Goal: Book appointment/travel/reservation

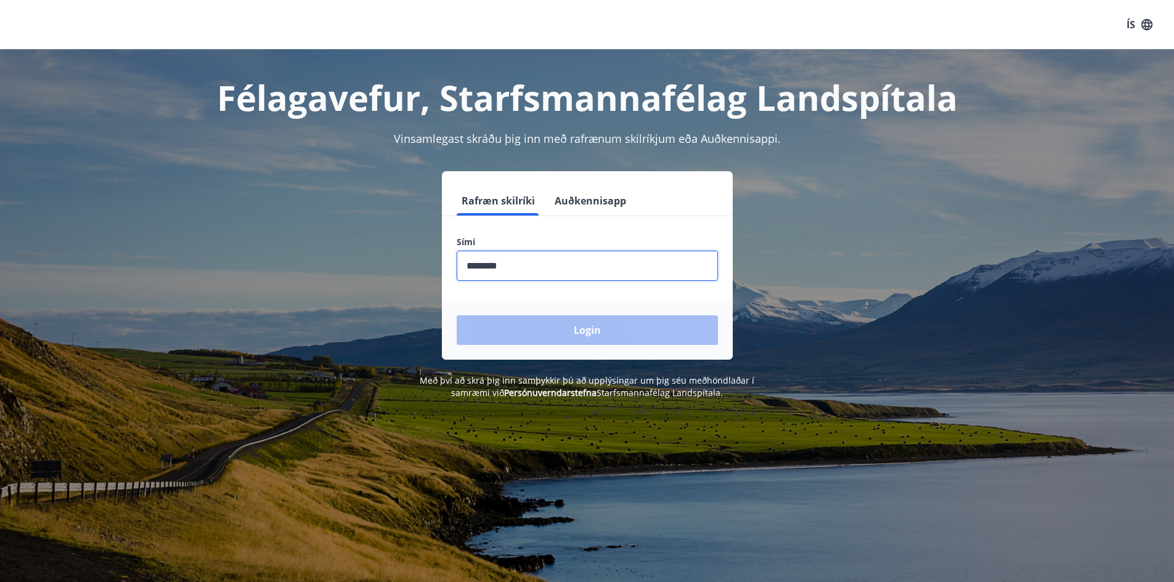
click at [564, 338] on div "Login" at bounding box center [587, 330] width 291 height 59
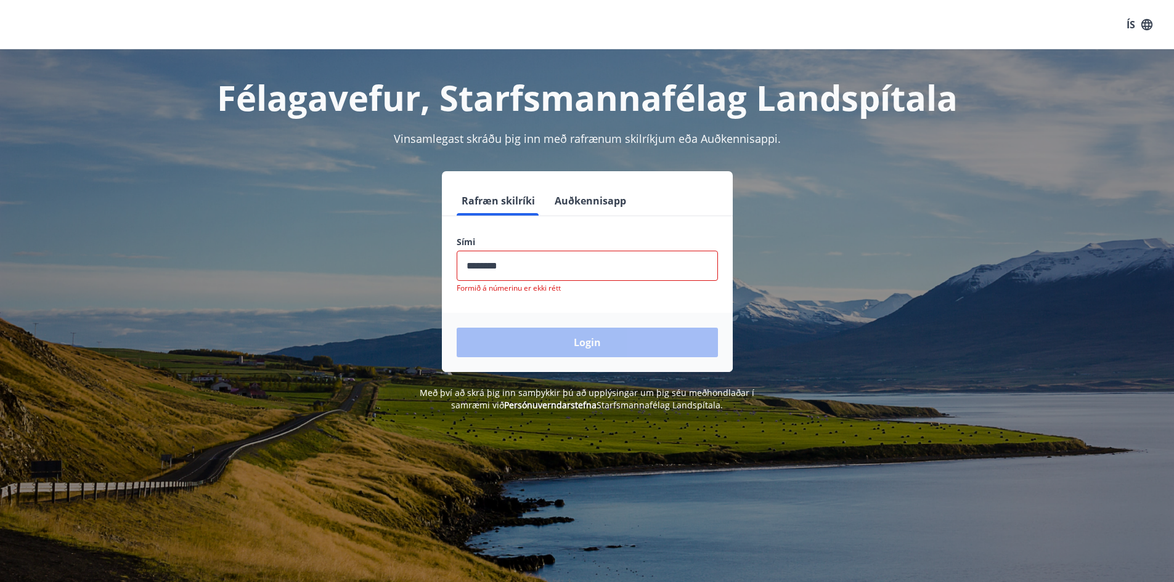
click at [513, 269] on input "phone" at bounding box center [587, 266] width 261 height 30
type input "********"
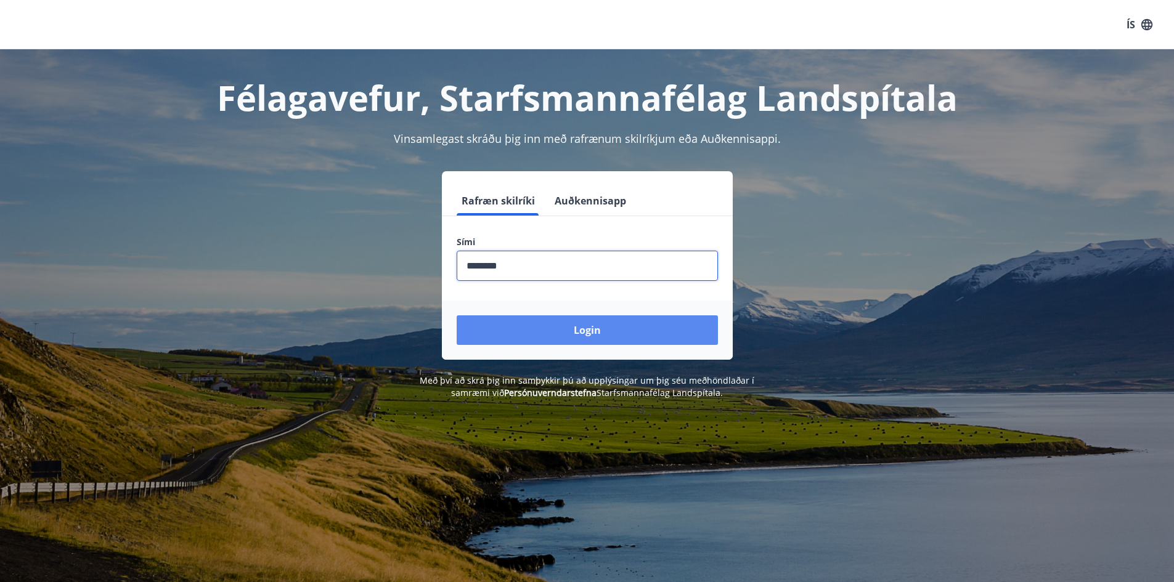
click at [570, 337] on button "Login" at bounding box center [587, 330] width 261 height 30
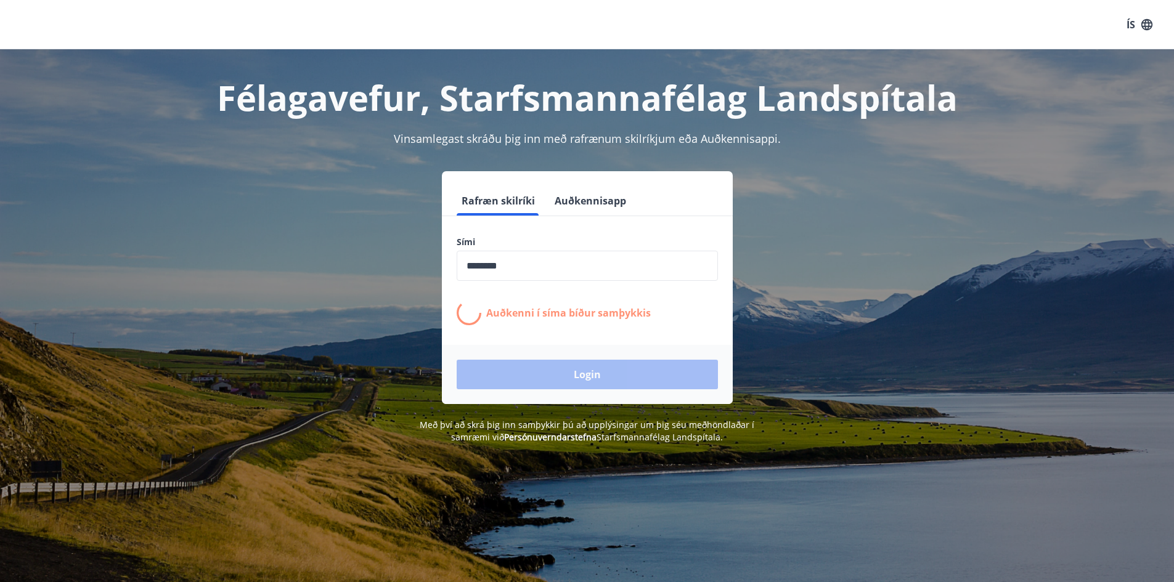
click at [848, 324] on div "Rafræn skilríki Auðkennisapp Sími ​ Auðkenni í [PERSON_NAME] samþykkis Login" at bounding box center [587, 287] width 858 height 233
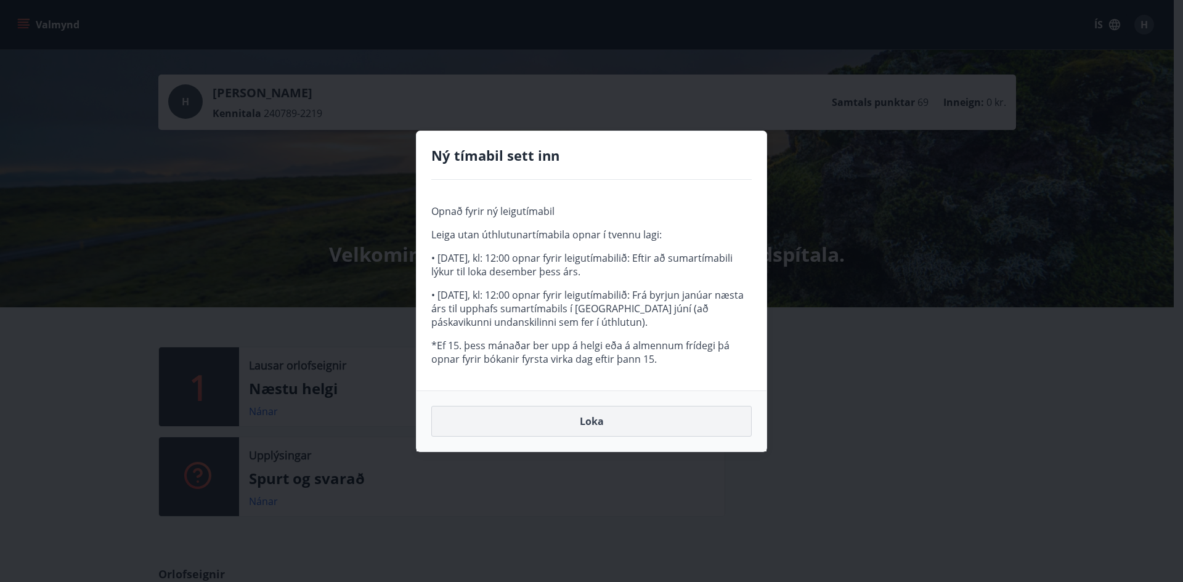
click at [621, 418] on button "Loka" at bounding box center [591, 421] width 320 height 31
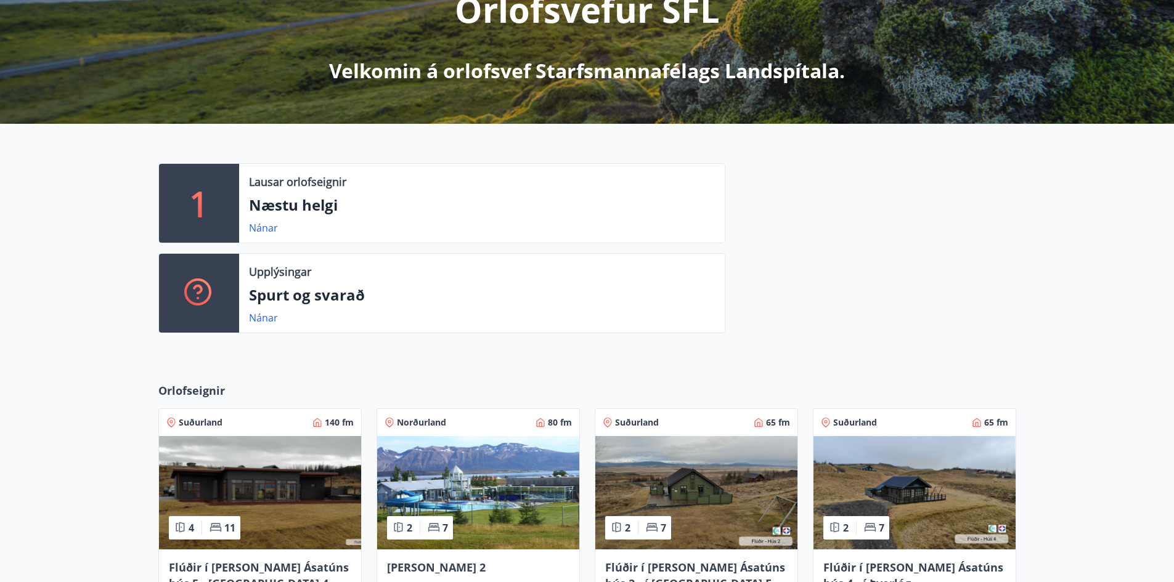
scroll to position [308, 0]
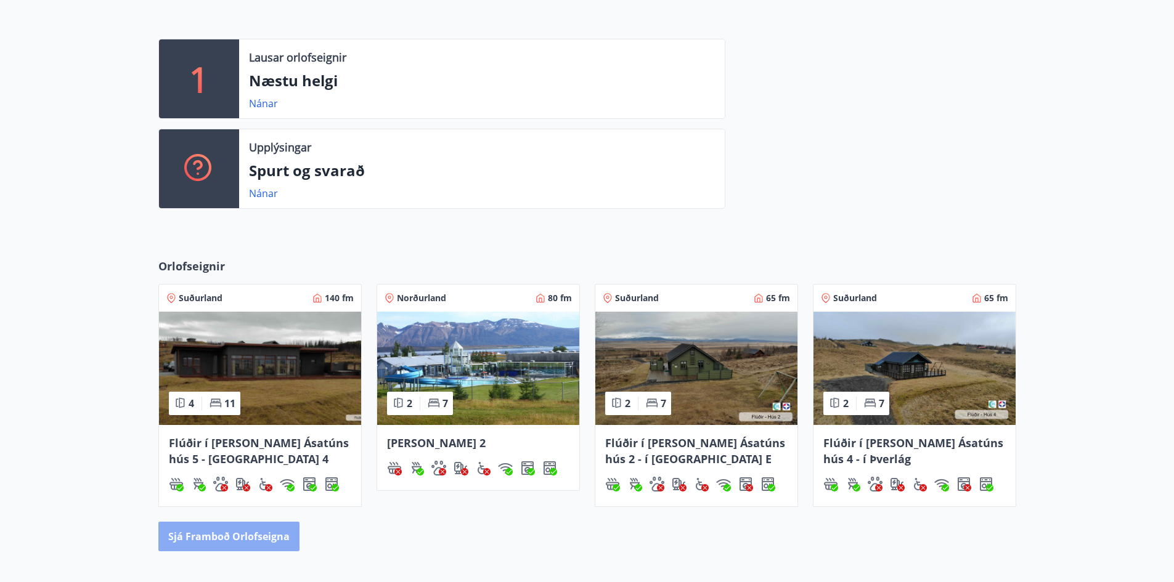
click at [236, 538] on button "Sjá framboð orlofseigna" at bounding box center [228, 537] width 141 height 30
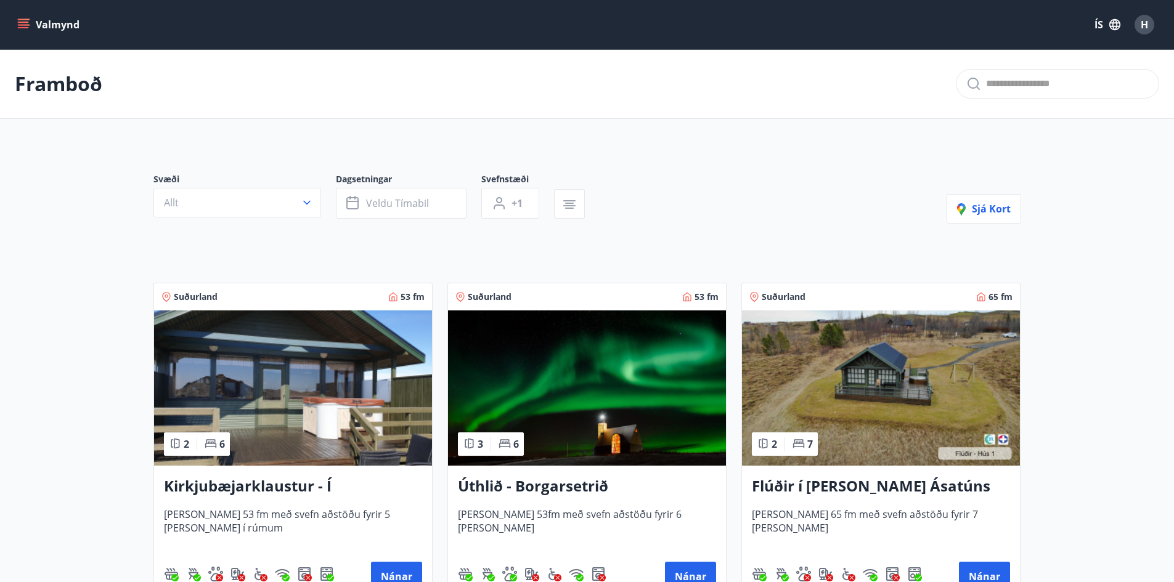
click at [574, 389] on img at bounding box center [587, 387] width 278 height 155
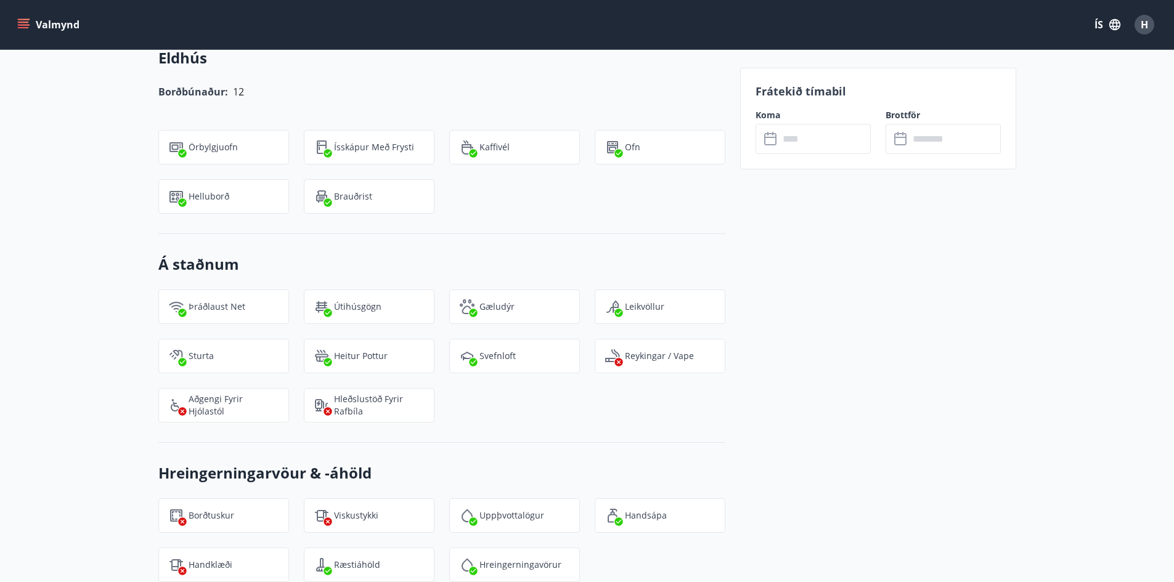
scroll to position [1294, 0]
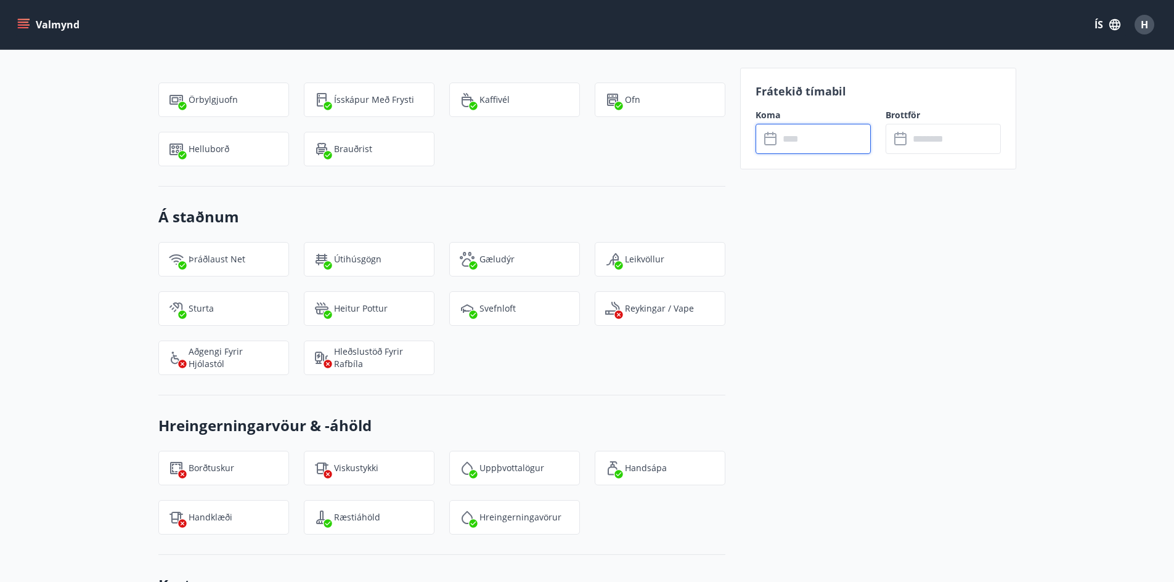
click at [810, 142] on input "text" at bounding box center [825, 139] width 92 height 30
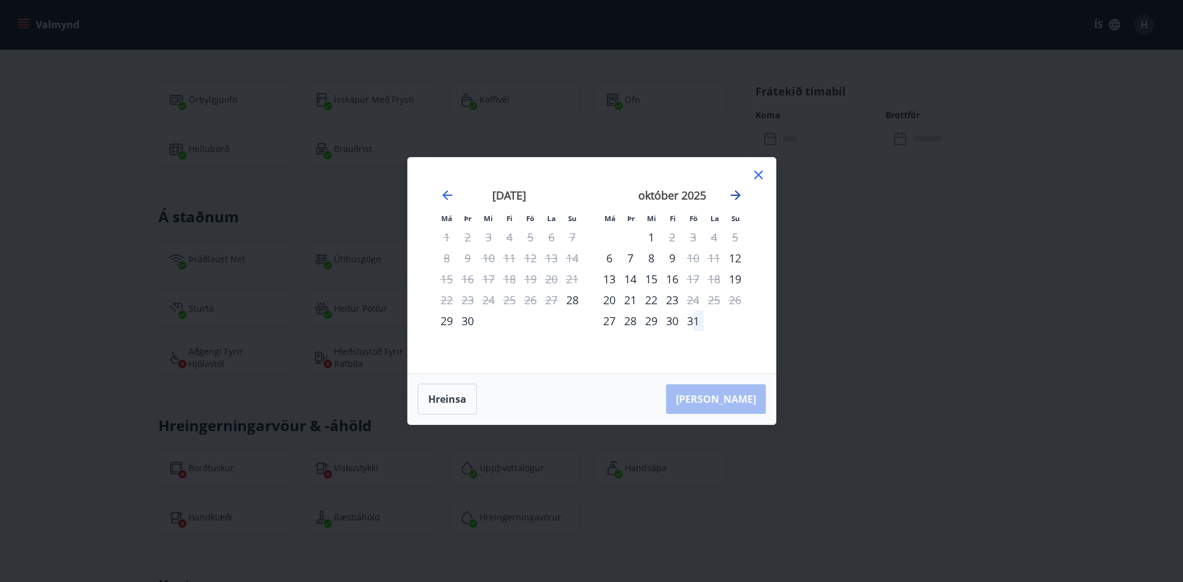
click at [739, 197] on icon "Move forward to switch to the next month." at bounding box center [735, 195] width 15 height 15
click at [692, 298] on div "21" at bounding box center [693, 300] width 21 height 21
click at [734, 299] on div "23" at bounding box center [734, 300] width 21 height 21
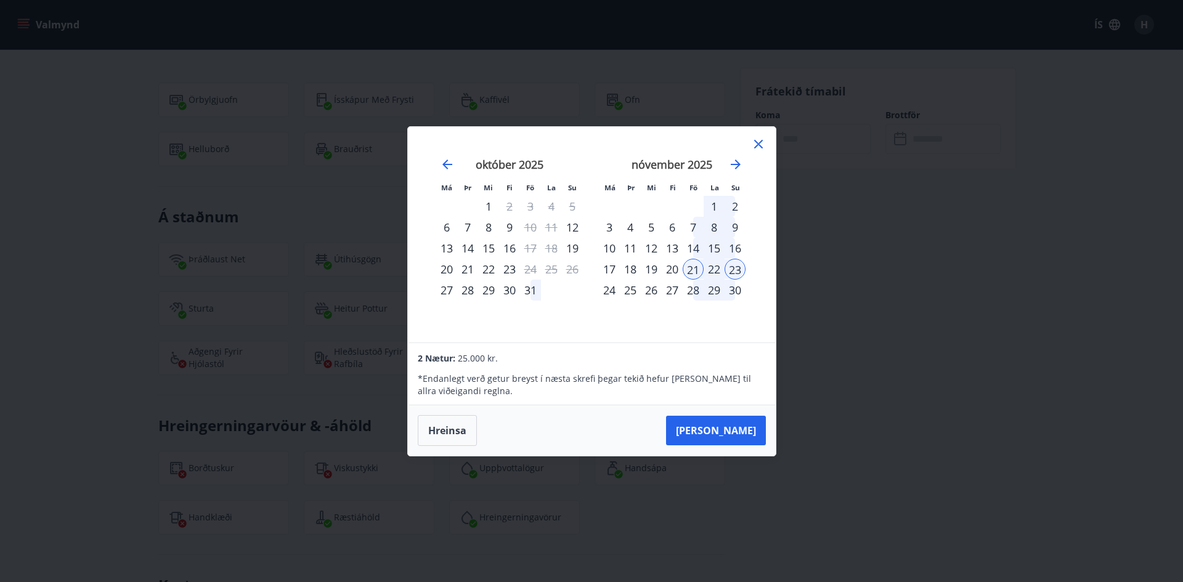
click at [712, 270] on div "22" at bounding box center [714, 269] width 21 height 21
click at [731, 269] on div "23" at bounding box center [734, 269] width 21 height 21
click at [758, 143] on icon at bounding box center [758, 144] width 9 height 9
